Goal: Information Seeking & Learning: Check status

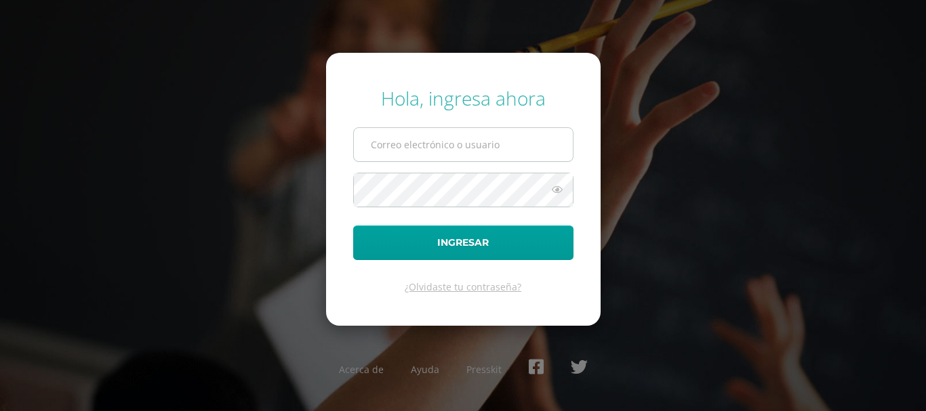
type input "marlon.stuardo@gmail.com"
click at [500, 142] on input "marlon.stuardo@gmail.com" at bounding box center [463, 144] width 219 height 33
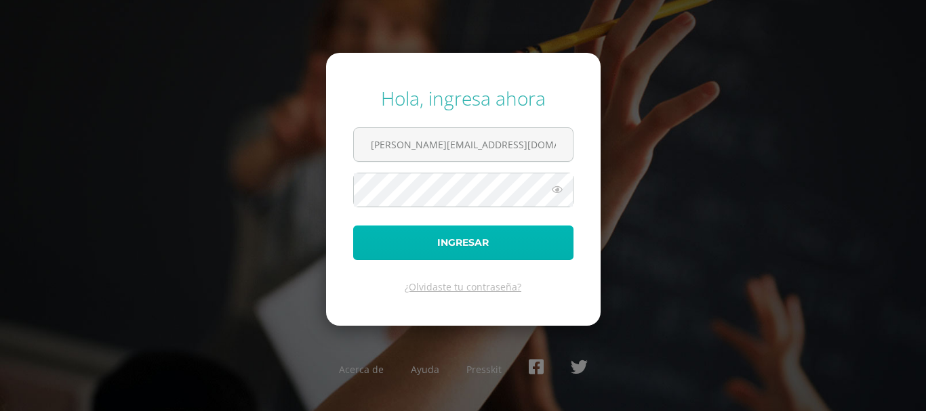
click at [424, 244] on button "Ingresar" at bounding box center [463, 243] width 220 height 35
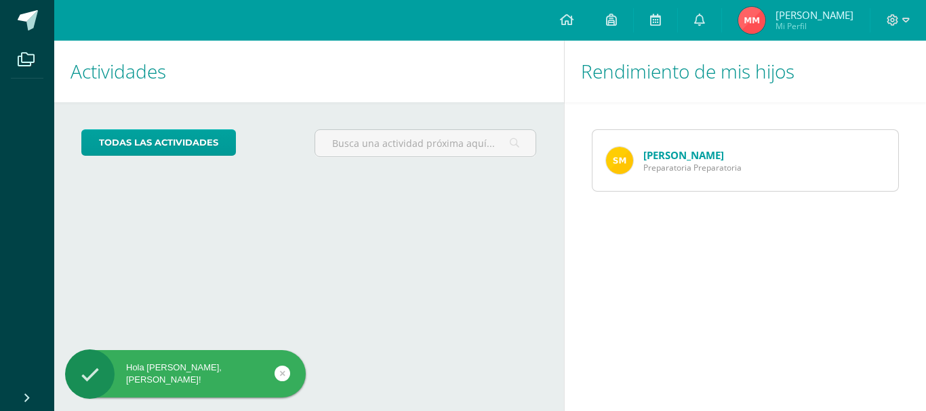
click at [677, 159] on link "[PERSON_NAME]" at bounding box center [683, 155] width 81 height 14
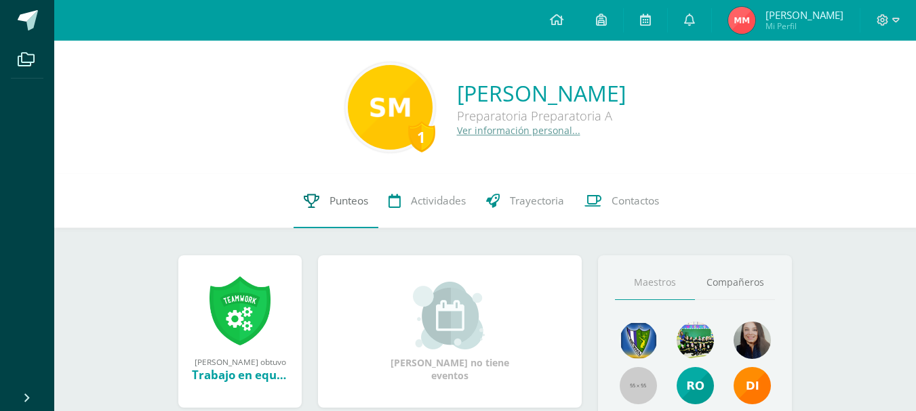
click at [344, 202] on span "Punteos" at bounding box center [348, 201] width 39 height 14
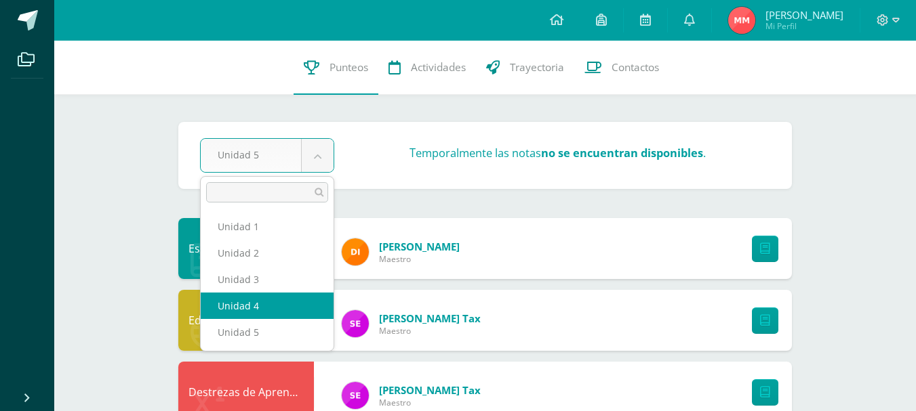
select select "Unidad 4"
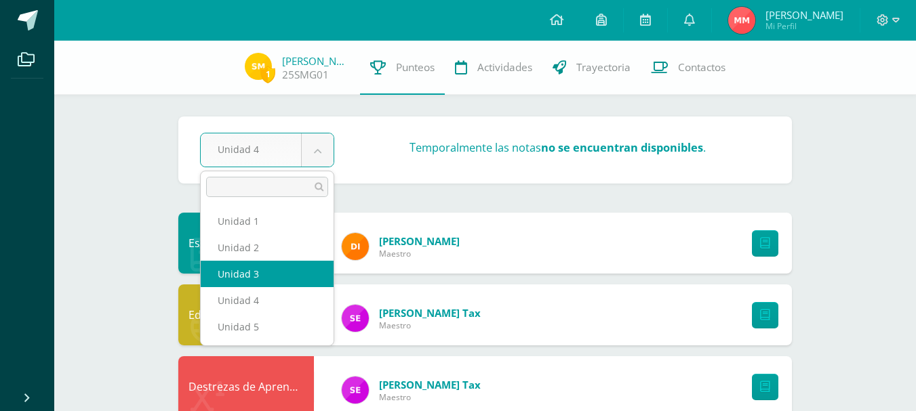
select select "Unidad 3"
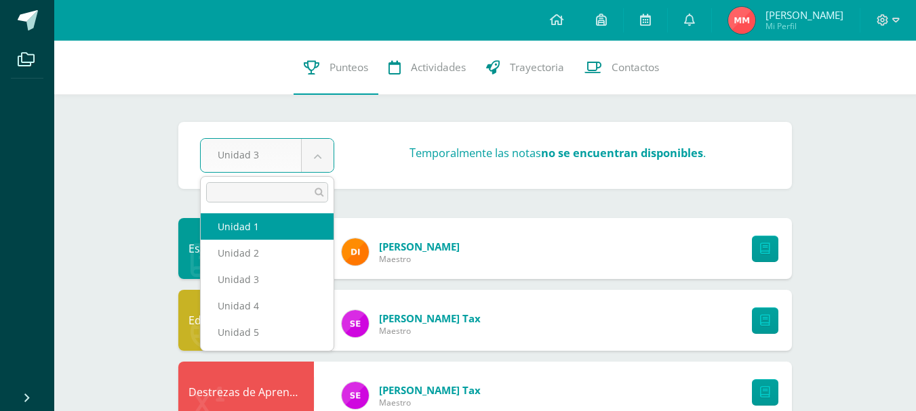
select select "Unidad 1"
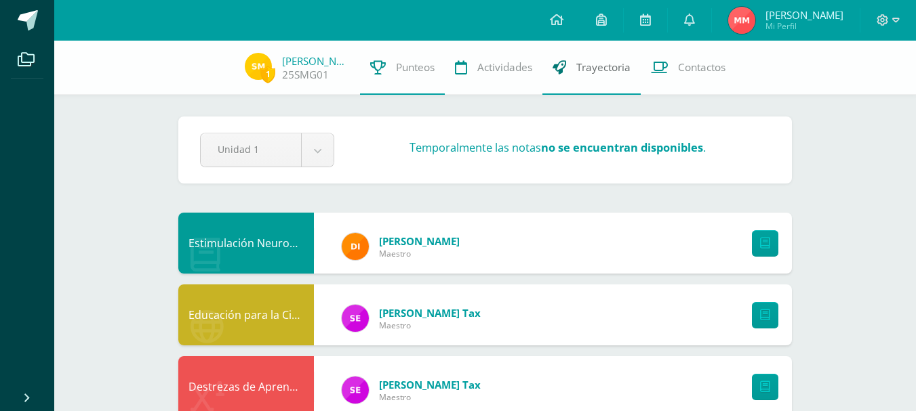
click at [603, 70] on span "Trayectoria" at bounding box center [603, 67] width 54 height 14
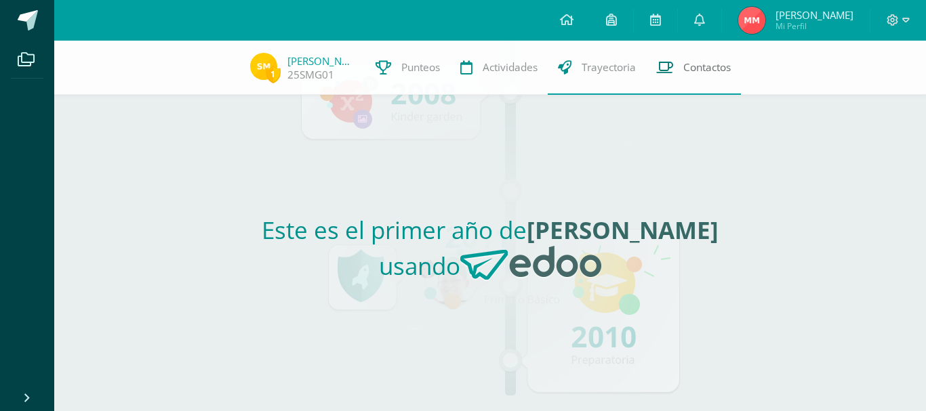
click at [699, 67] on span "Contactos" at bounding box center [706, 67] width 47 height 14
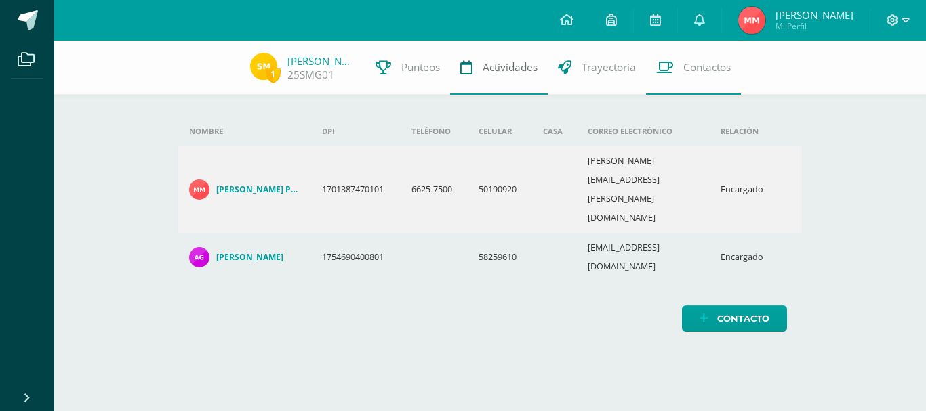
click at [489, 70] on span "Actividades" at bounding box center [510, 67] width 55 height 14
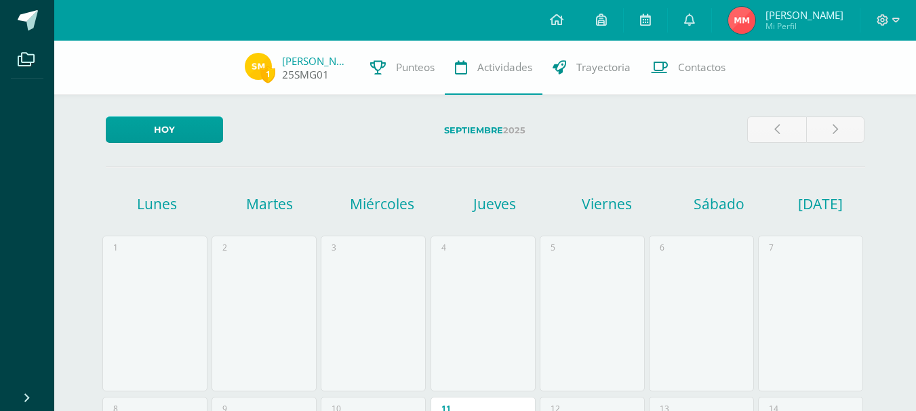
click at [297, 69] on link "25SMG01" at bounding box center [305, 75] width 47 height 14
